Goal: Information Seeking & Learning: Find specific page/section

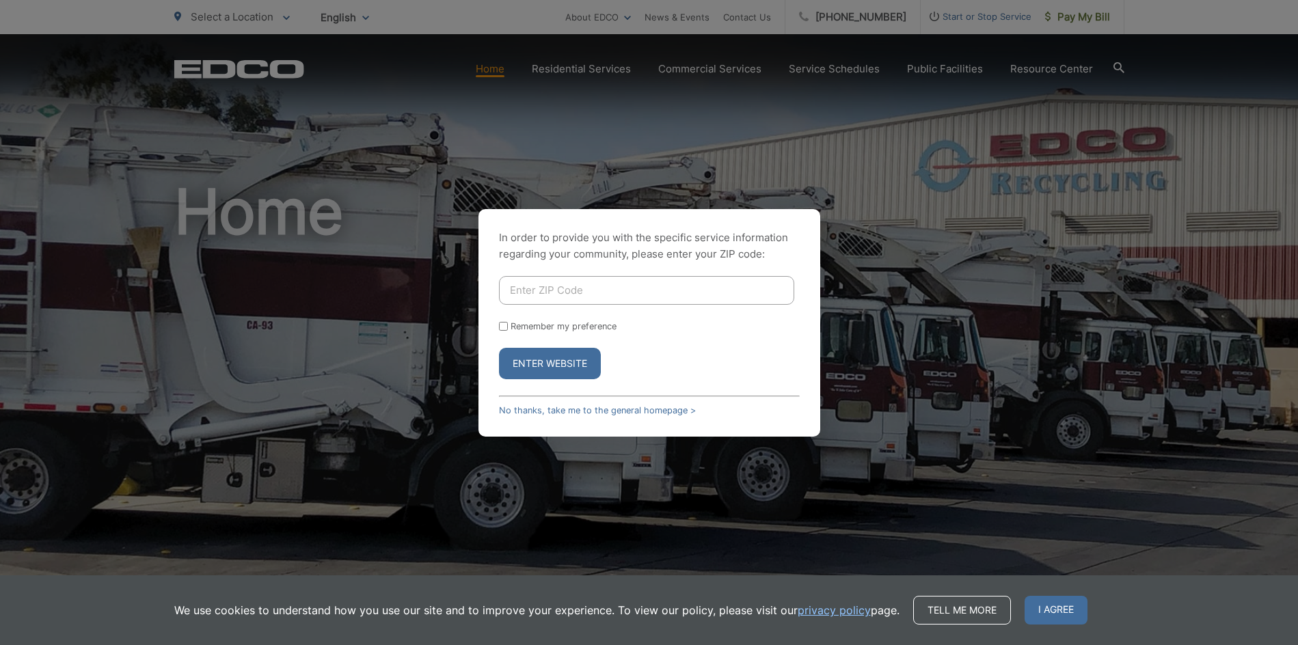
click at [619, 292] on input "Enter ZIP Code" at bounding box center [646, 290] width 295 height 29
type input "92075"
click at [561, 362] on button "Enter Website" at bounding box center [550, 363] width 102 height 31
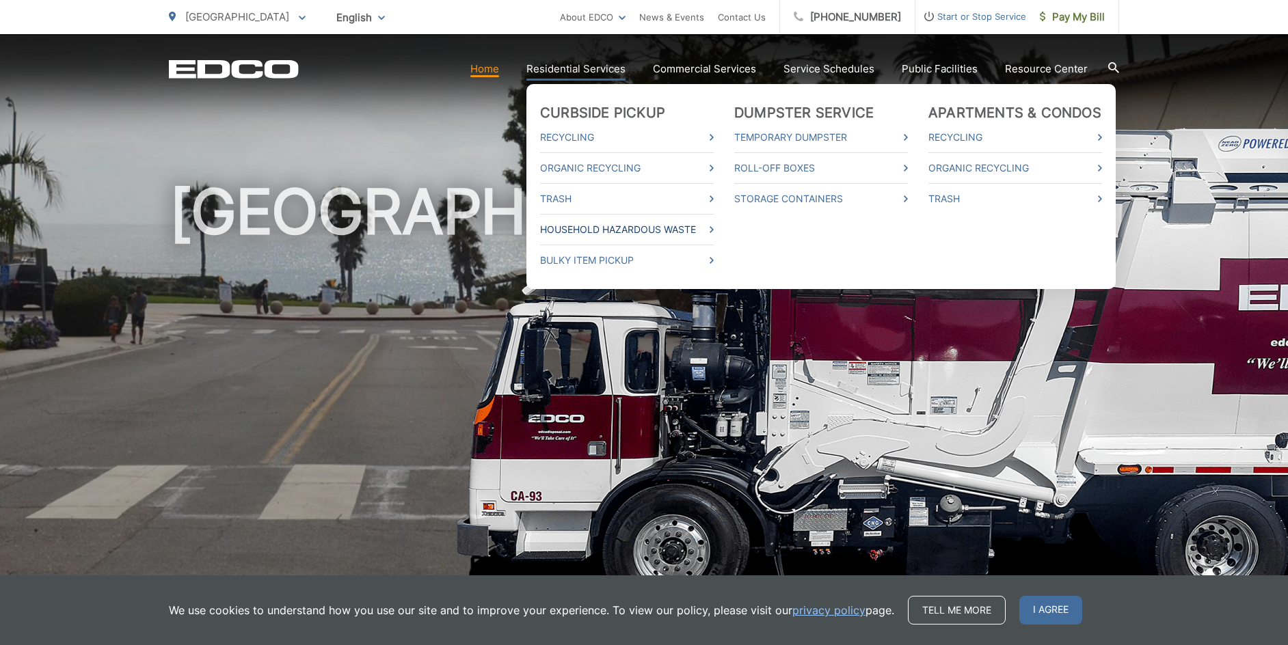
click at [647, 230] on link "Household Hazardous Waste" at bounding box center [627, 229] width 174 height 16
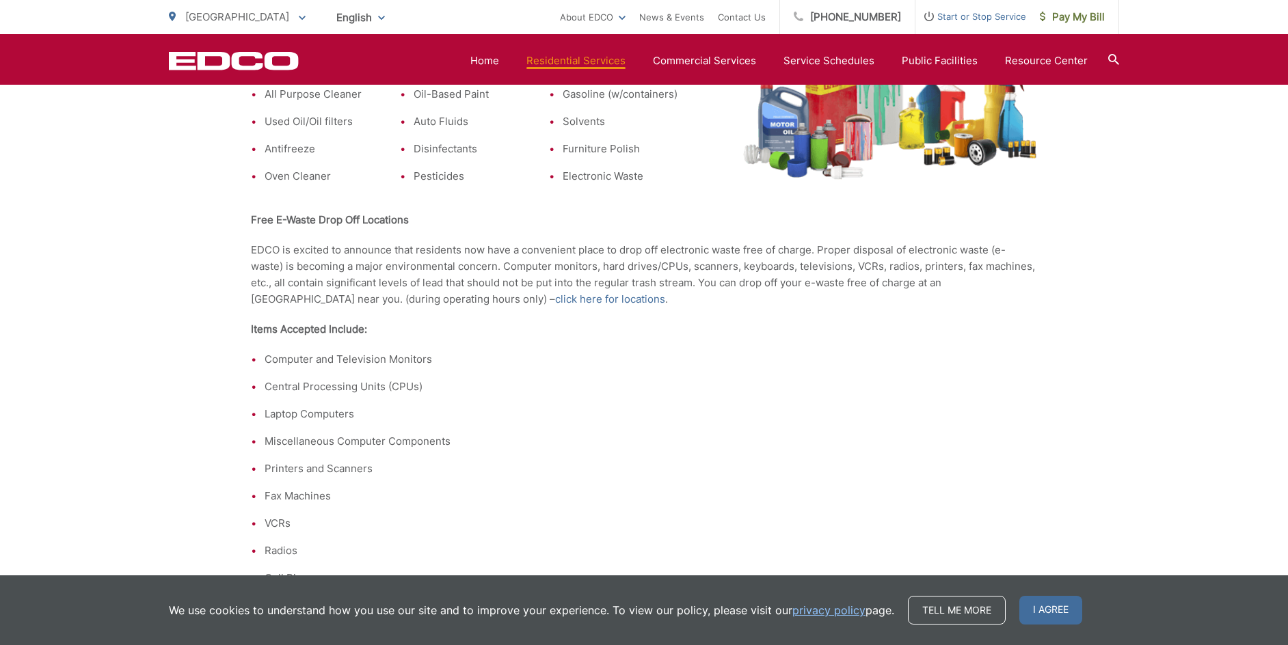
scroll to position [1003, 0]
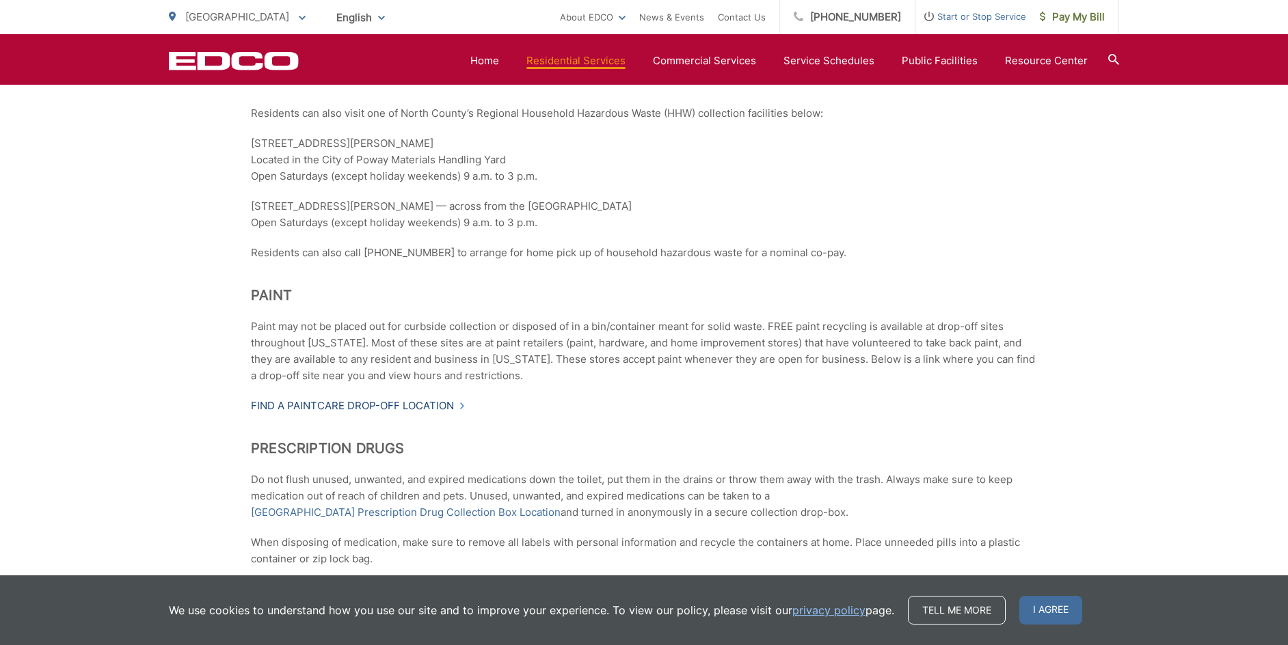
click at [364, 405] on link "Find a PaintCare drop-off location" at bounding box center [358, 406] width 215 height 16
click at [854, 238] on div "Household Hazardous Waste What is Household Hazardous Waste? Hazardous waste is…" at bounding box center [644, 121] width 786 height 1701
